Goal: Task Accomplishment & Management: Manage account settings

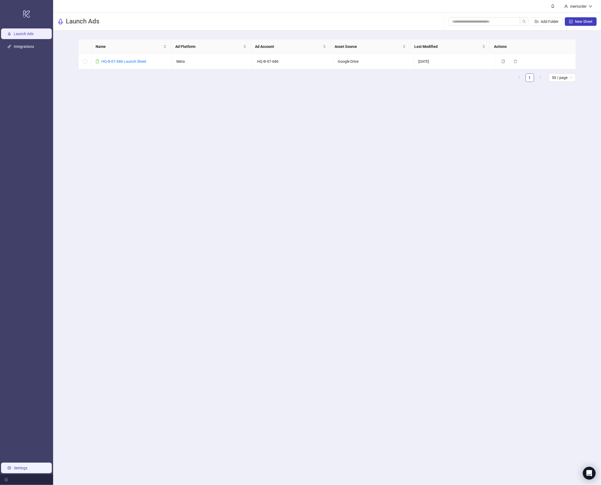
click at [27, 470] on link "Settings" at bounding box center [21, 468] width 14 height 4
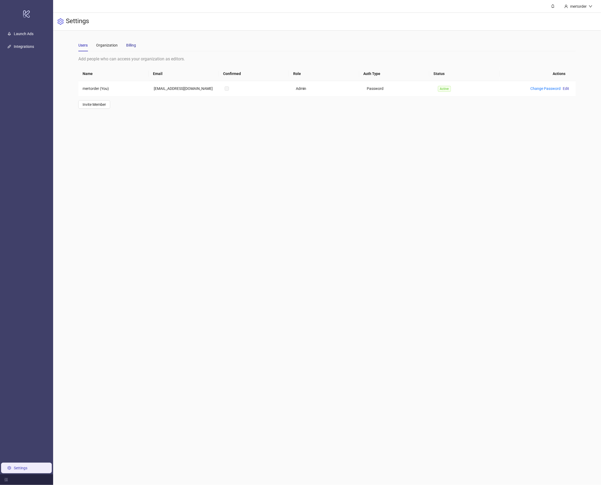
click at [131, 46] on div "Billing" at bounding box center [131, 45] width 10 height 6
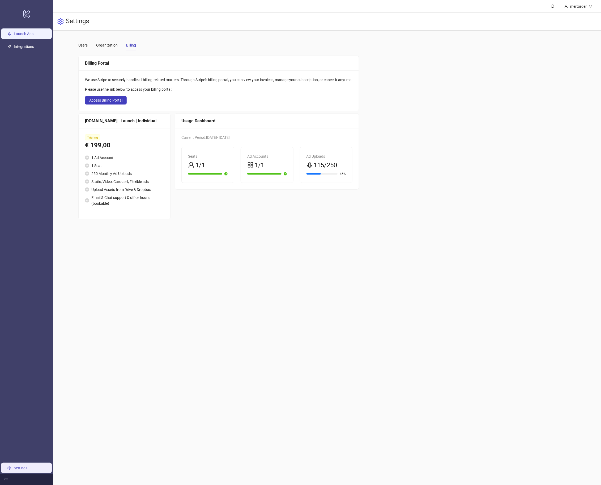
click at [30, 32] on link "Launch Ads" at bounding box center [24, 34] width 20 height 4
